Goal: Transaction & Acquisition: Subscribe to service/newsletter

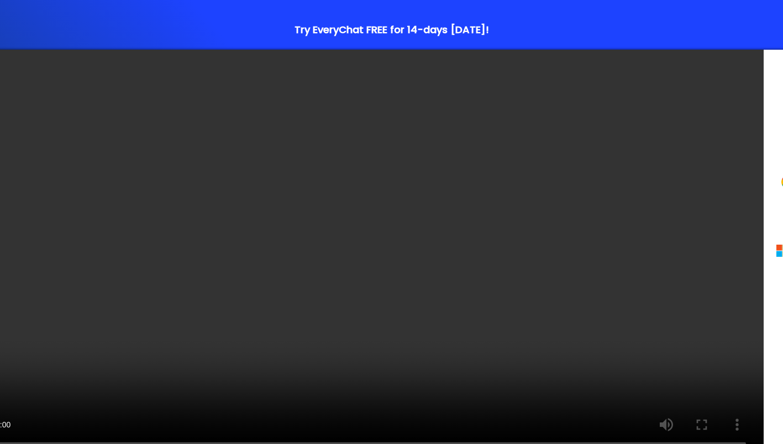
type input "jeremy@harrislawn.com"
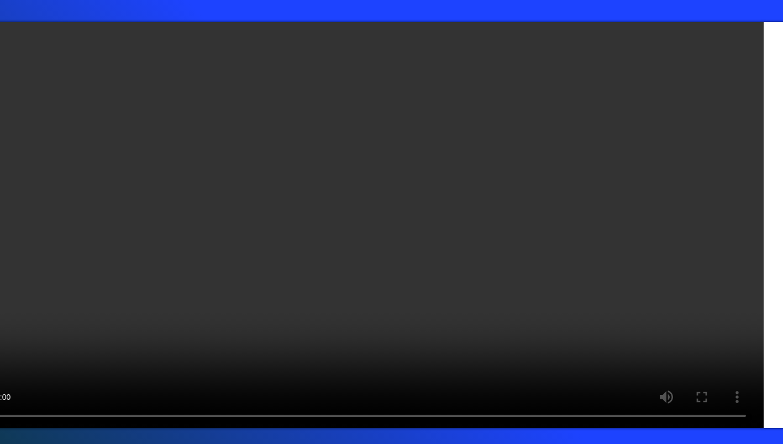
type input "Jeremy"
type input "Harris"
type input "5089636954"
type input "Harris Lawn and Landscape"
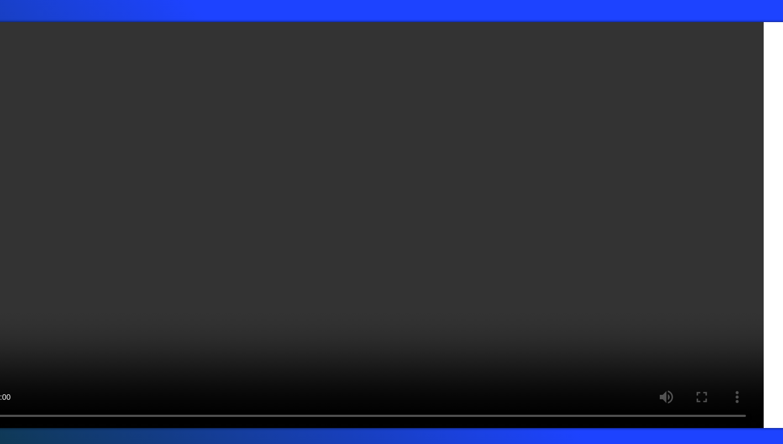
select select "us"
select select "MA"
select select "Colleague"
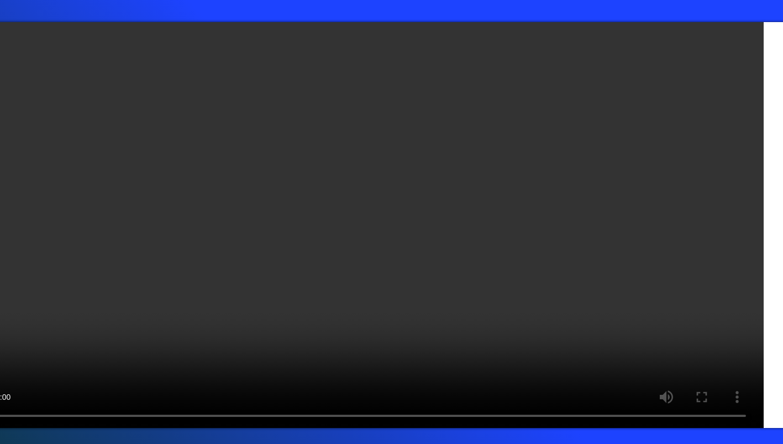
click at [764, 296] on div "Finish Creating Your Account We're almost there! Just a few more questions. Bas…" at bounding box center [798, 225] width 69 height 406
checkbox input "true"
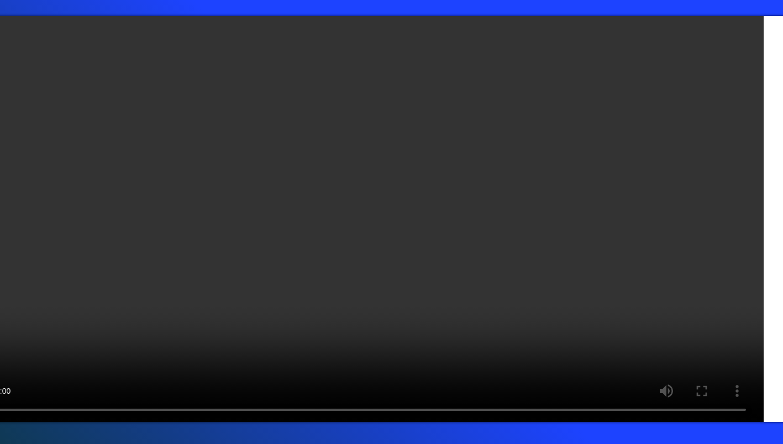
scroll to position [256, 0]
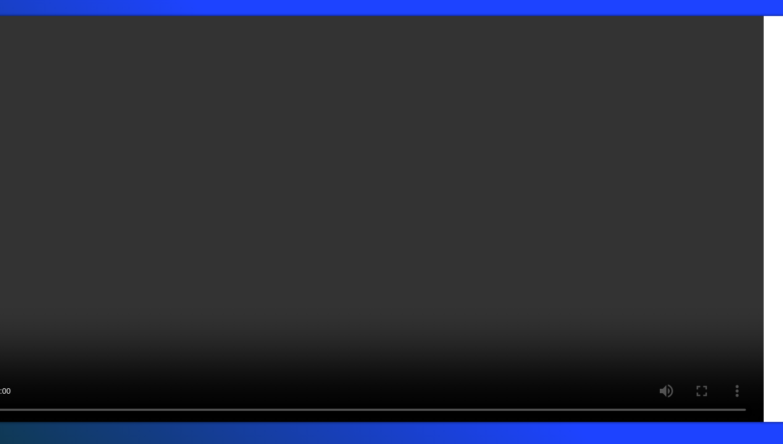
scroll to position [70, 0]
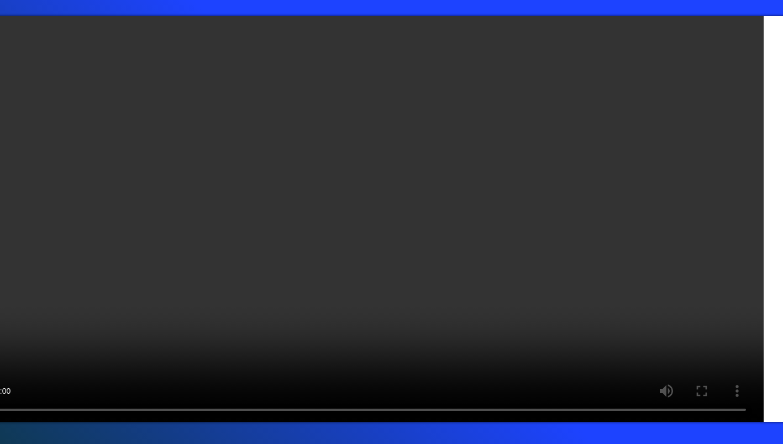
type input "Loading..."
